Goal: Task Accomplishment & Management: Use online tool/utility

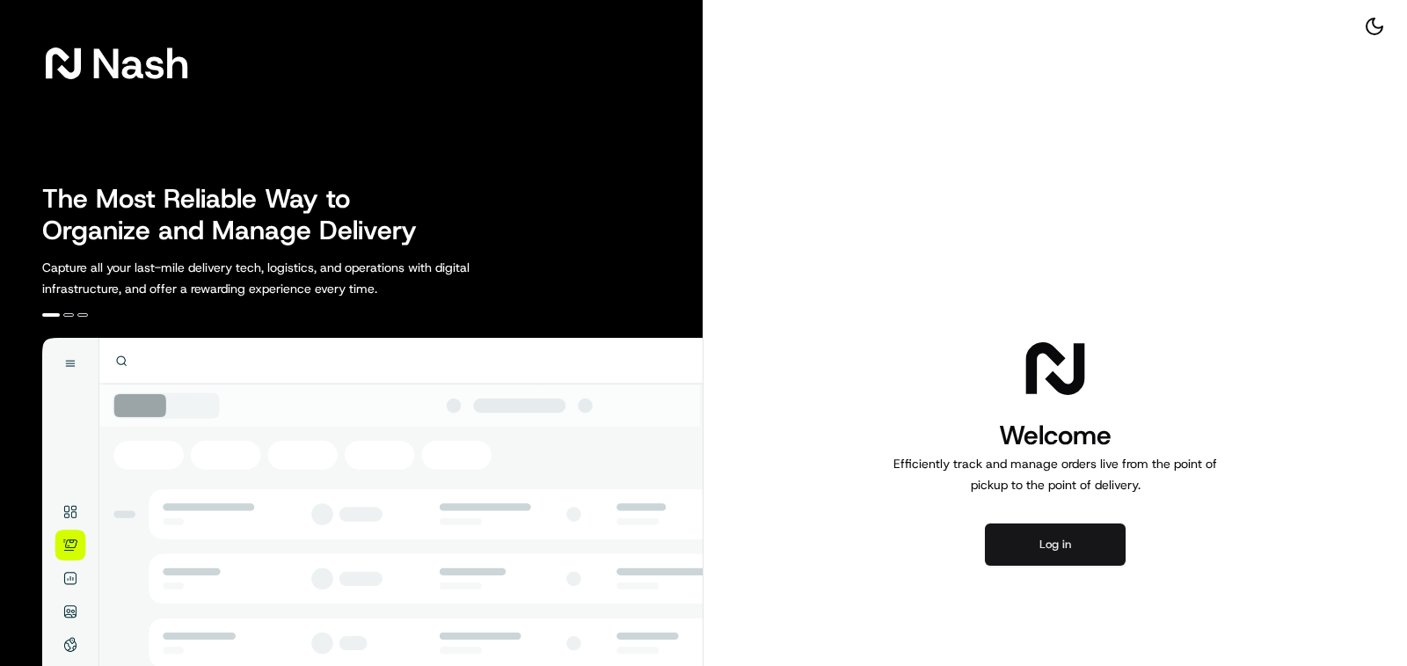
click at [1072, 536] on button "Log in" at bounding box center [1055, 544] width 141 height 42
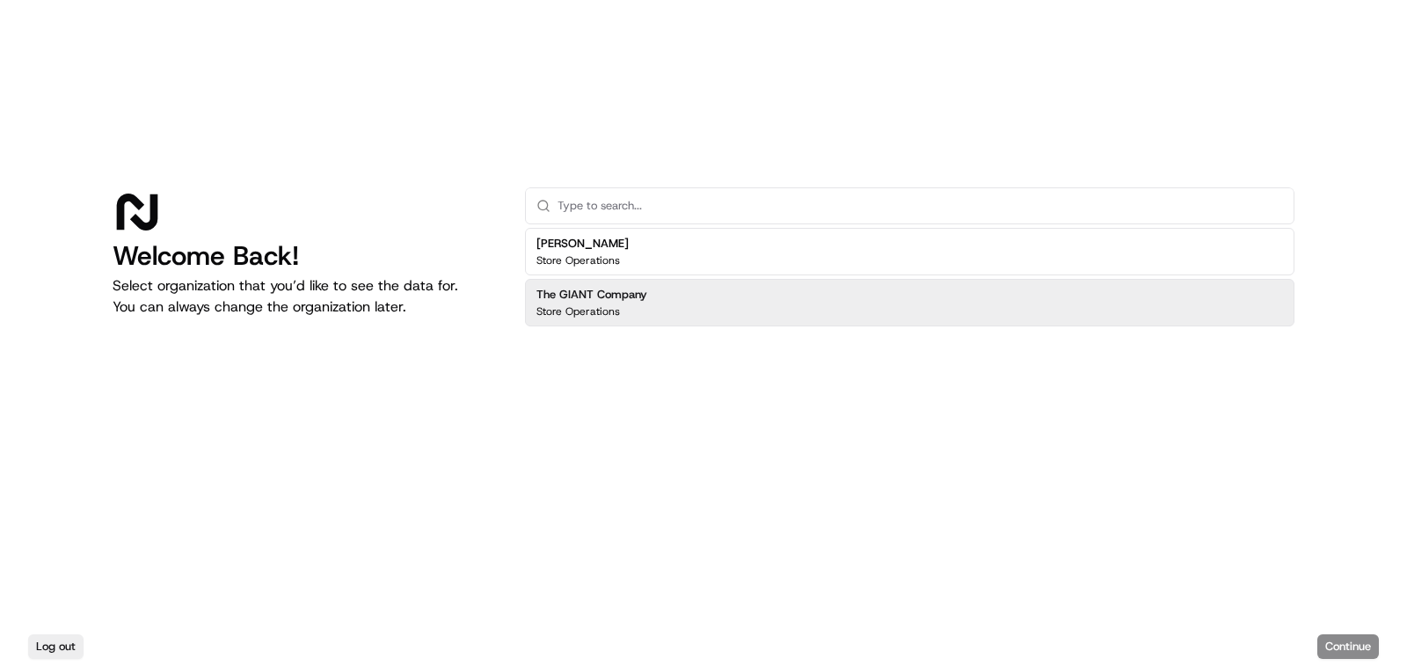
click at [615, 304] on p "Store Operations" at bounding box center [578, 311] width 84 height 14
click at [1377, 649] on button "Continue" at bounding box center [1348, 646] width 62 height 25
